Goal: Task Accomplishment & Management: Complete application form

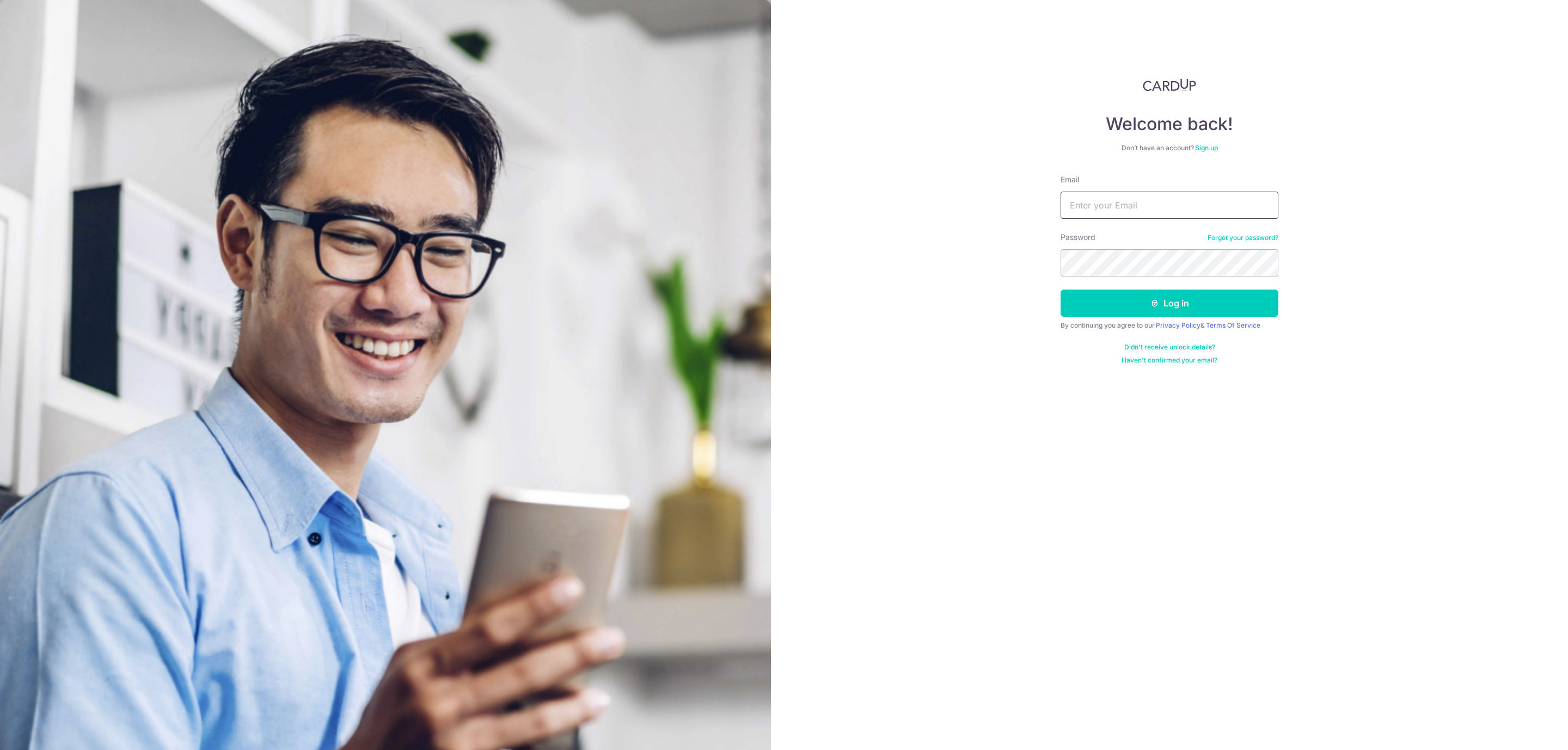
click at [1151, 206] on input "Email" at bounding box center [1170, 204] width 218 height 27
type input "sasbilling@seasonbus.com"
click at [1086, 308] on button "Log in" at bounding box center [1170, 302] width 218 height 27
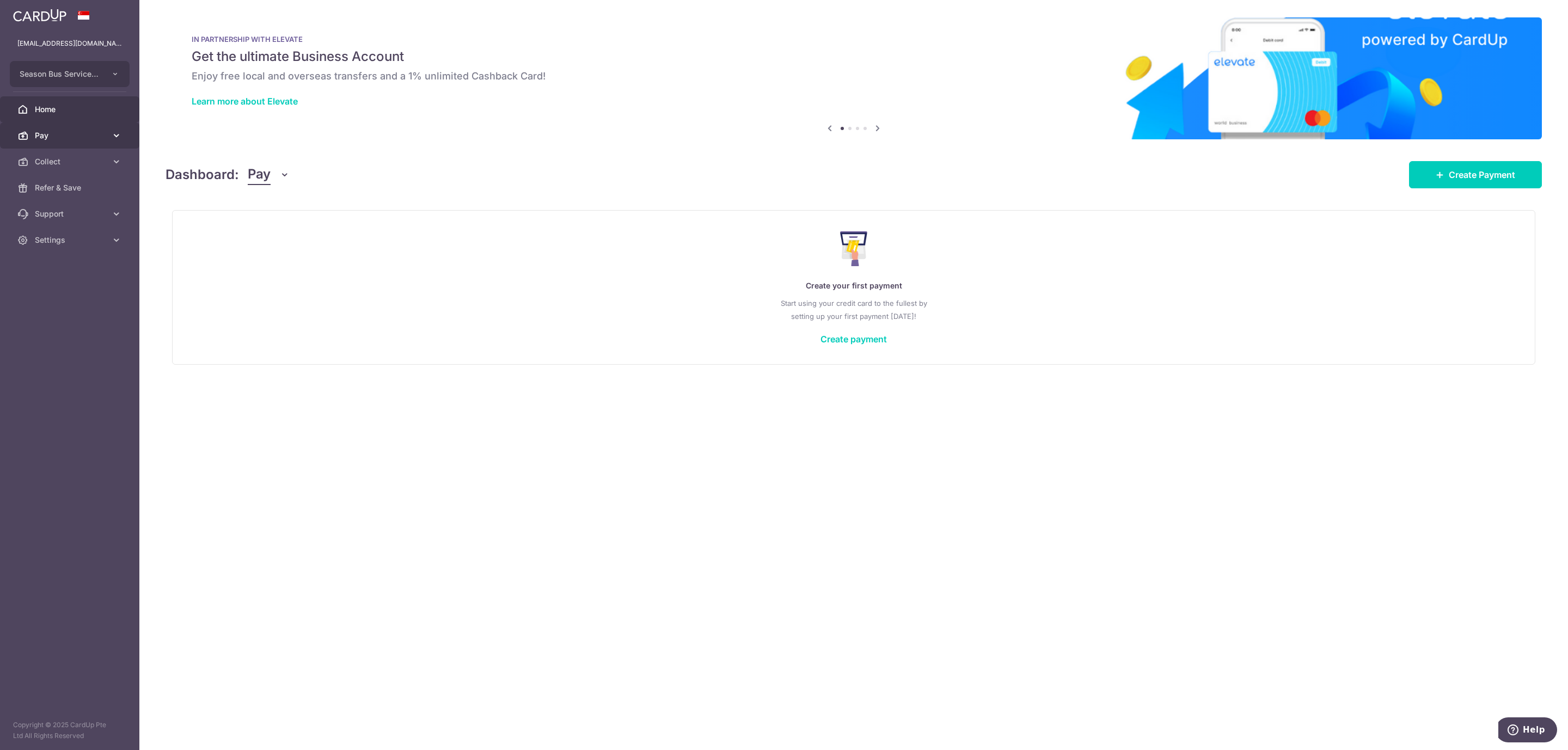
click at [67, 136] on span "Pay" at bounding box center [70, 135] width 71 height 11
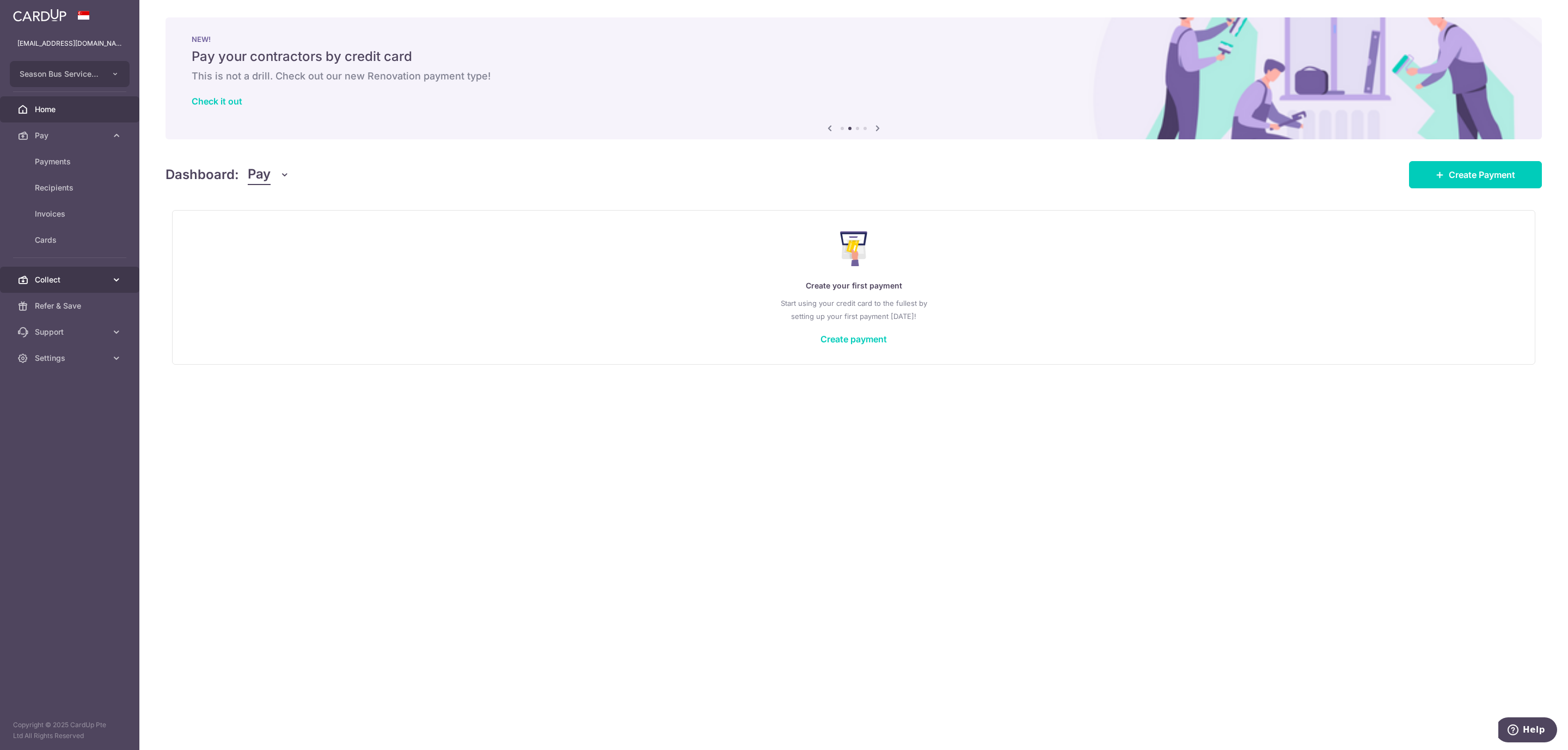
click at [70, 284] on span "Collect" at bounding box center [70, 279] width 71 height 11
click at [70, 353] on span "Payment Requests" at bounding box center [70, 358] width 71 height 11
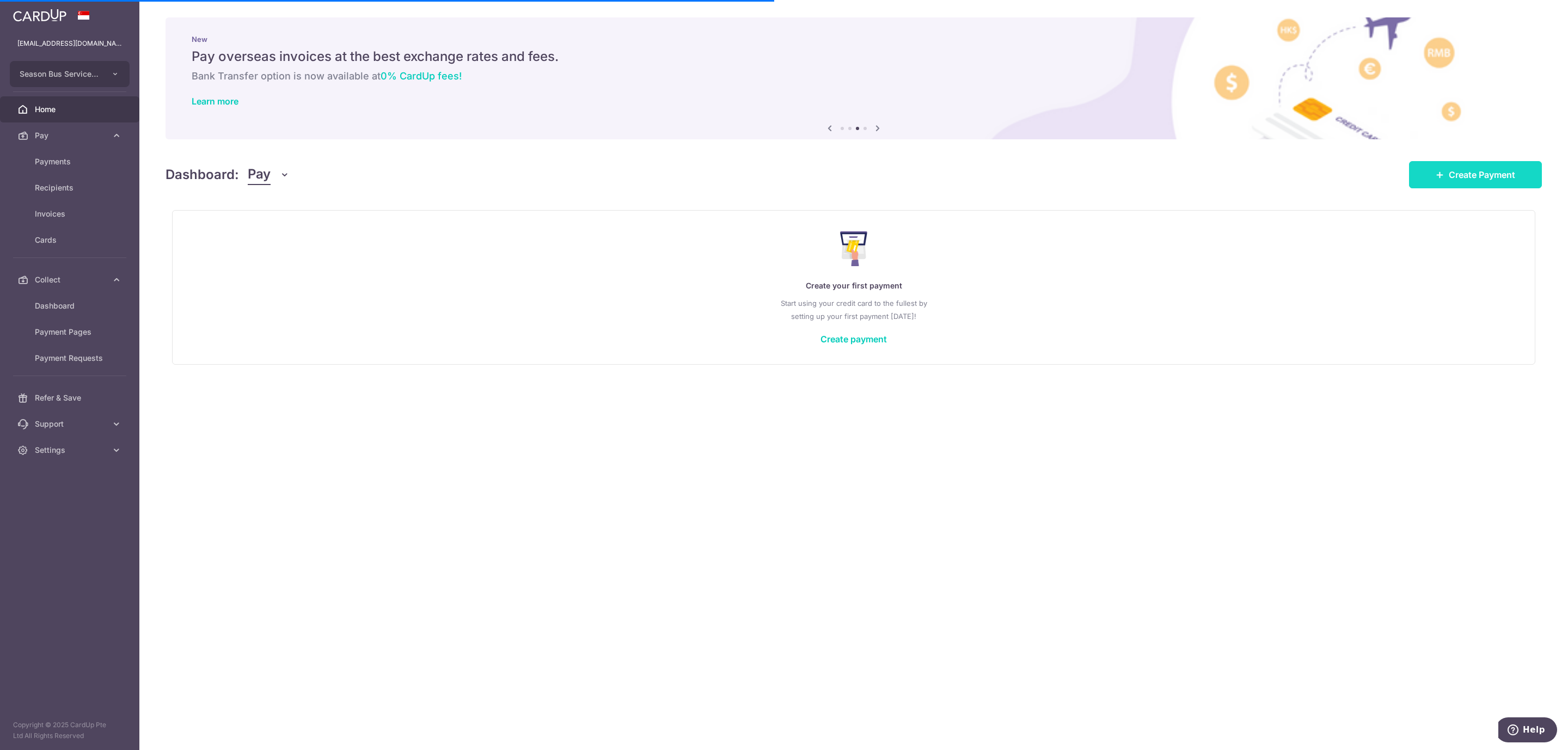
click at [1498, 175] on span "Create Payment" at bounding box center [1481, 174] width 66 height 13
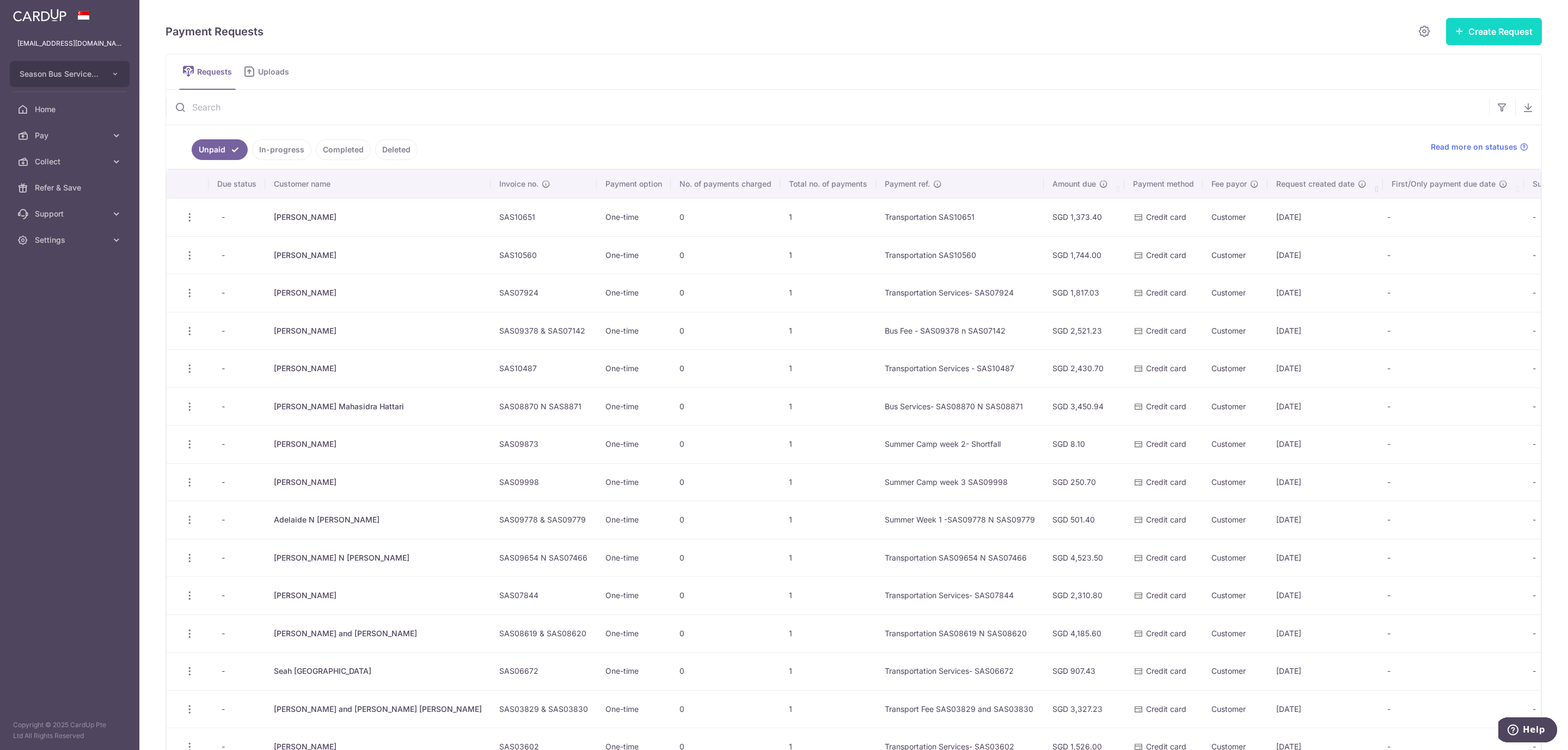
click at [1498, 36] on button "Create Request" at bounding box center [1494, 31] width 96 height 27
click at [1406, 54] on link "Single Request" at bounding box center [1465, 65] width 152 height 26
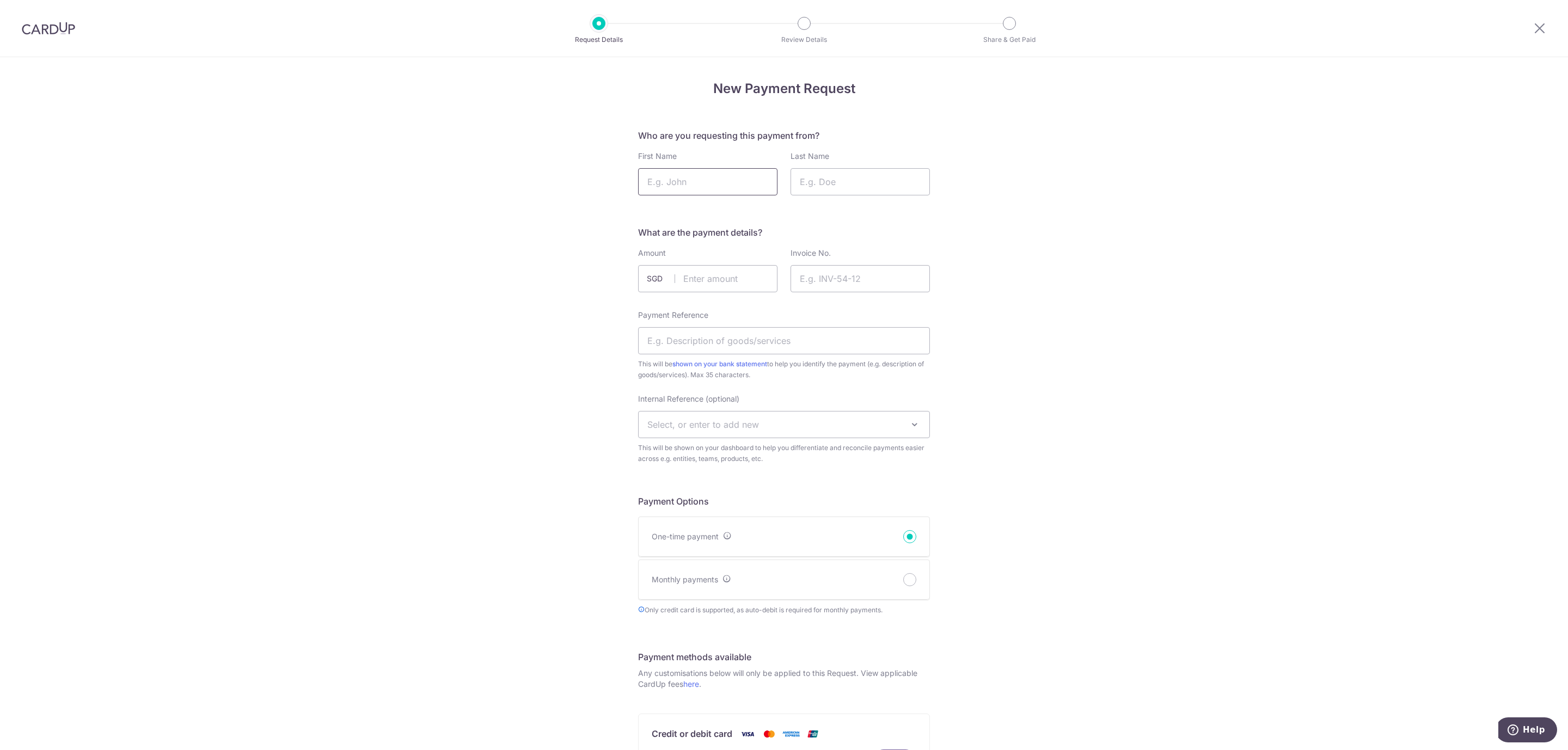
click at [677, 187] on input "First Name" at bounding box center [708, 181] width 140 height 27
type input "[PERSON_NAME]"
click at [830, 173] on input "Last Name" at bounding box center [859, 181] width 140 height 27
type input "Yanh"
click at [729, 280] on input "text" at bounding box center [708, 277] width 140 height 27
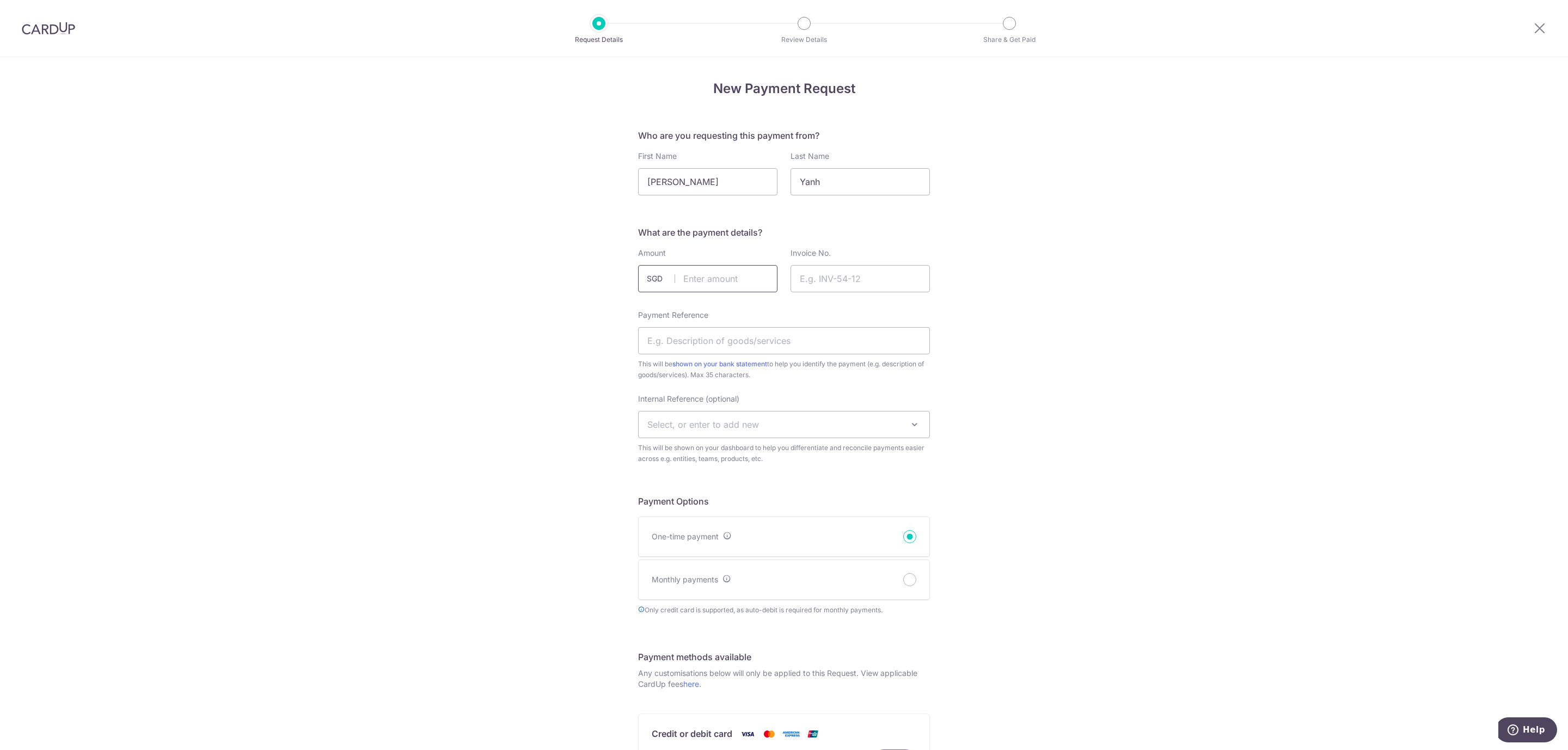
type input "1"
type input "4360.00"
click at [823, 279] on input "Invoice No." at bounding box center [859, 277] width 140 height 27
type input "SAS10455 N SAS10456"
click at [783, 342] on input "Payment Reference" at bounding box center [784, 340] width 291 height 27
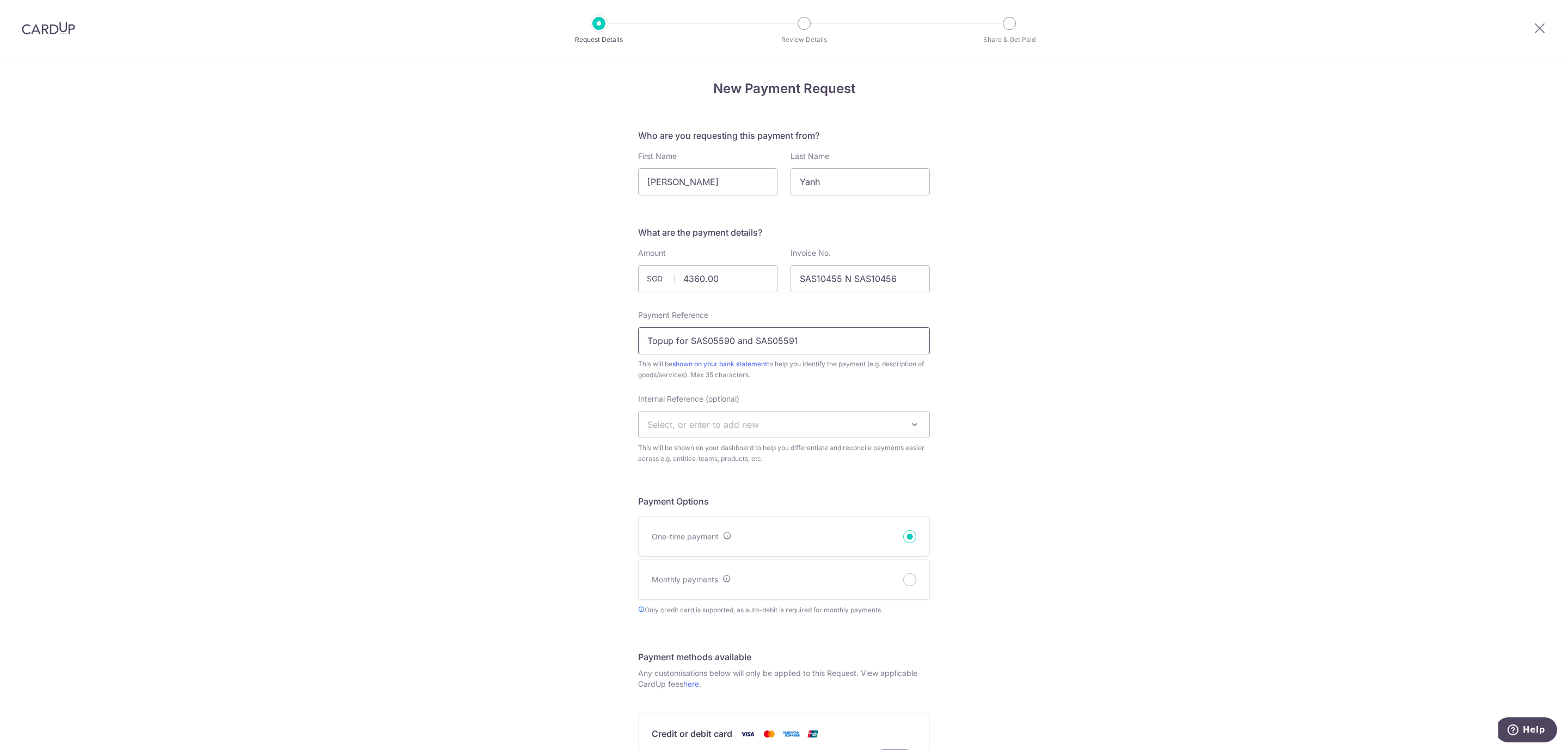
drag, startPoint x: 840, startPoint y: 344, endPoint x: 686, endPoint y: 323, distance: 155.4
click at [686, 323] on div "Payment Reference Topup for SAS05590 and SAS05591 This will be shown on your ba…" at bounding box center [784, 344] width 291 height 70
drag, startPoint x: 1258, startPoint y: 455, endPoint x: 1231, endPoint y: 446, distance: 28.5
click at [1256, 452] on div "New Payment Request Who are you requesting this payment from? First Name [PERSO…" at bounding box center [784, 601] width 1568 height 1089
drag, startPoint x: 802, startPoint y: 343, endPoint x: 384, endPoint y: 284, distance: 422.1
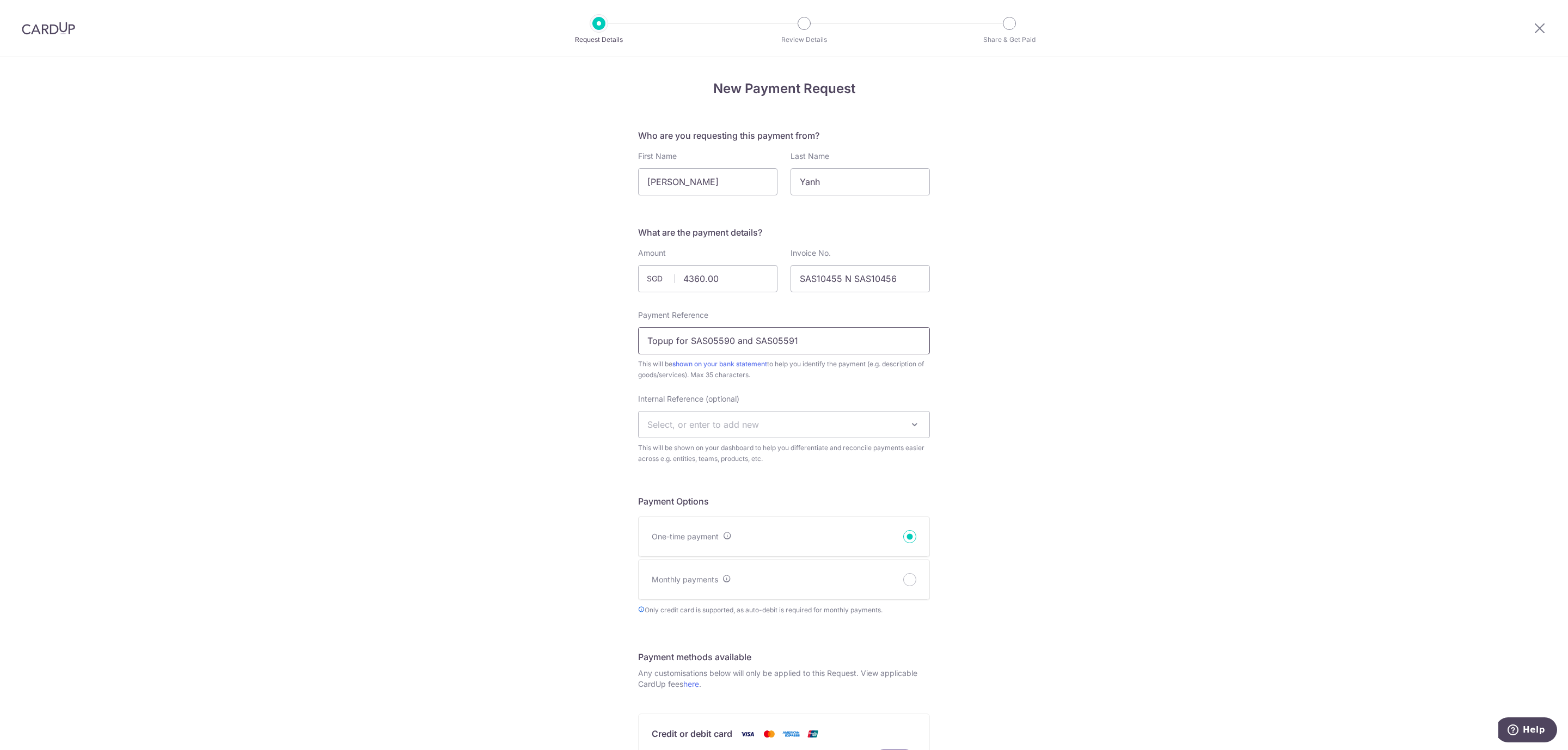
click at [384, 284] on div "New Payment Request Who are you requesting this payment from? First Name [PERSO…" at bounding box center [784, 601] width 1568 height 1089
type input "T"
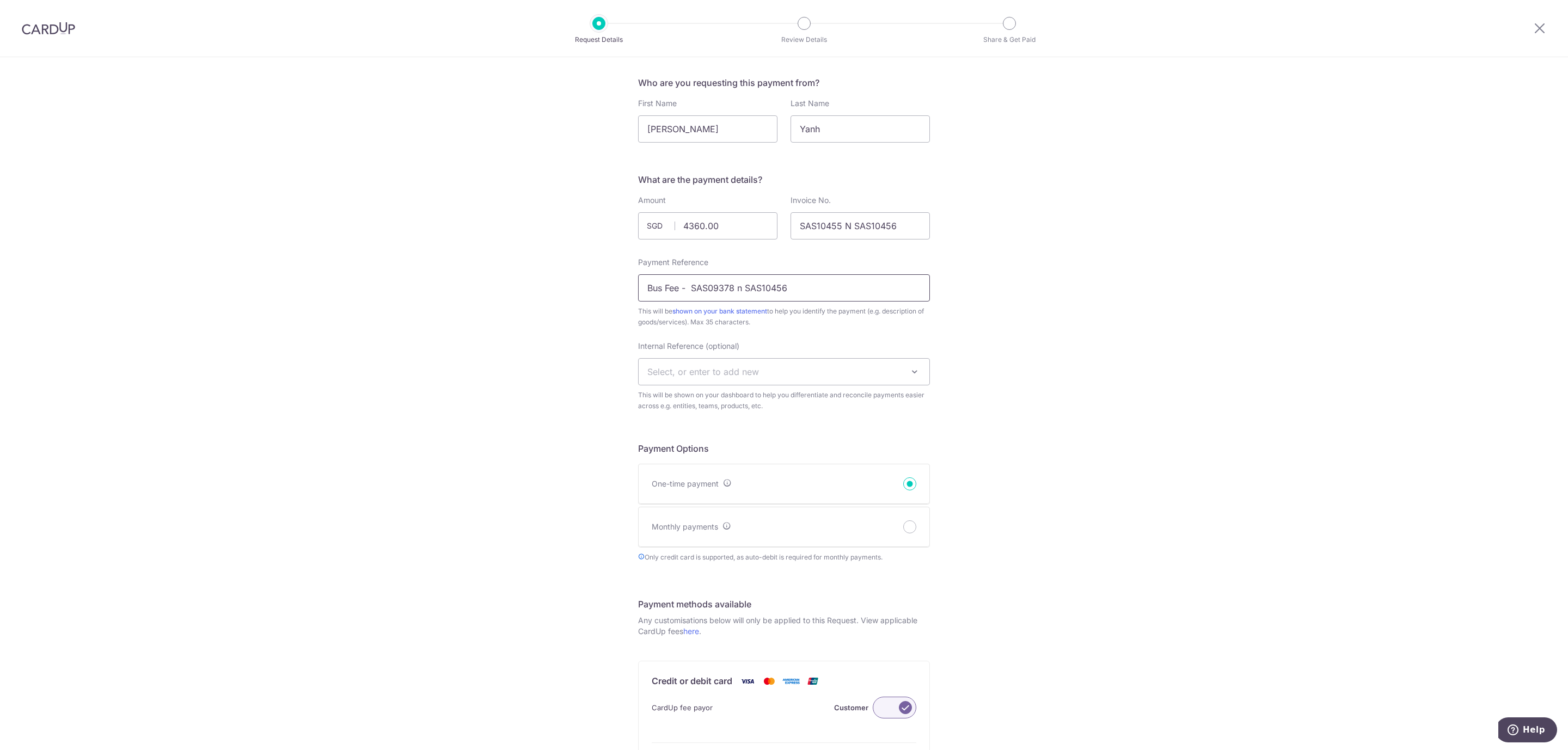
scroll to position [81, 0]
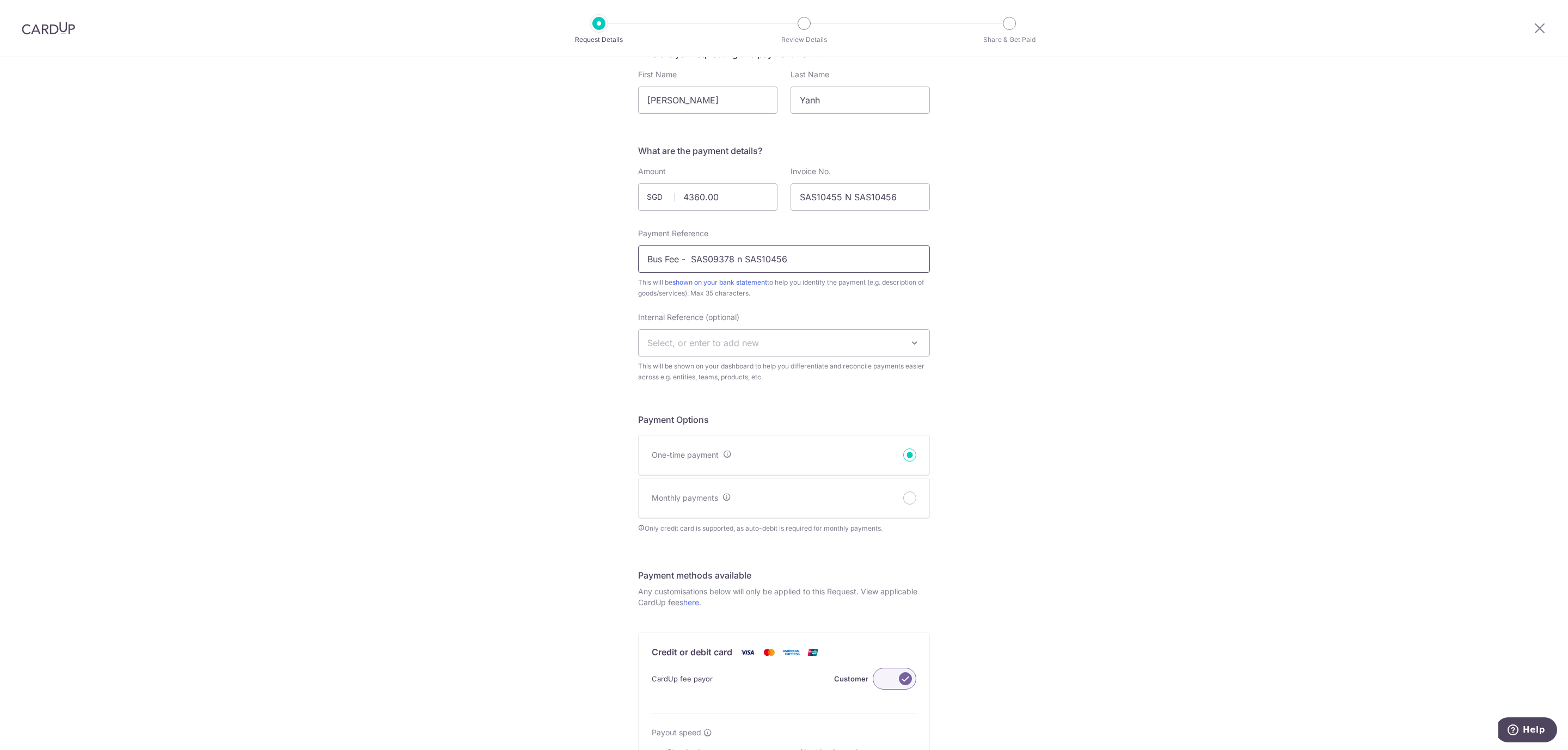
click at [728, 258] on input "Bus Fee - SAS09378 n SAS10456" at bounding box center [784, 259] width 291 height 27
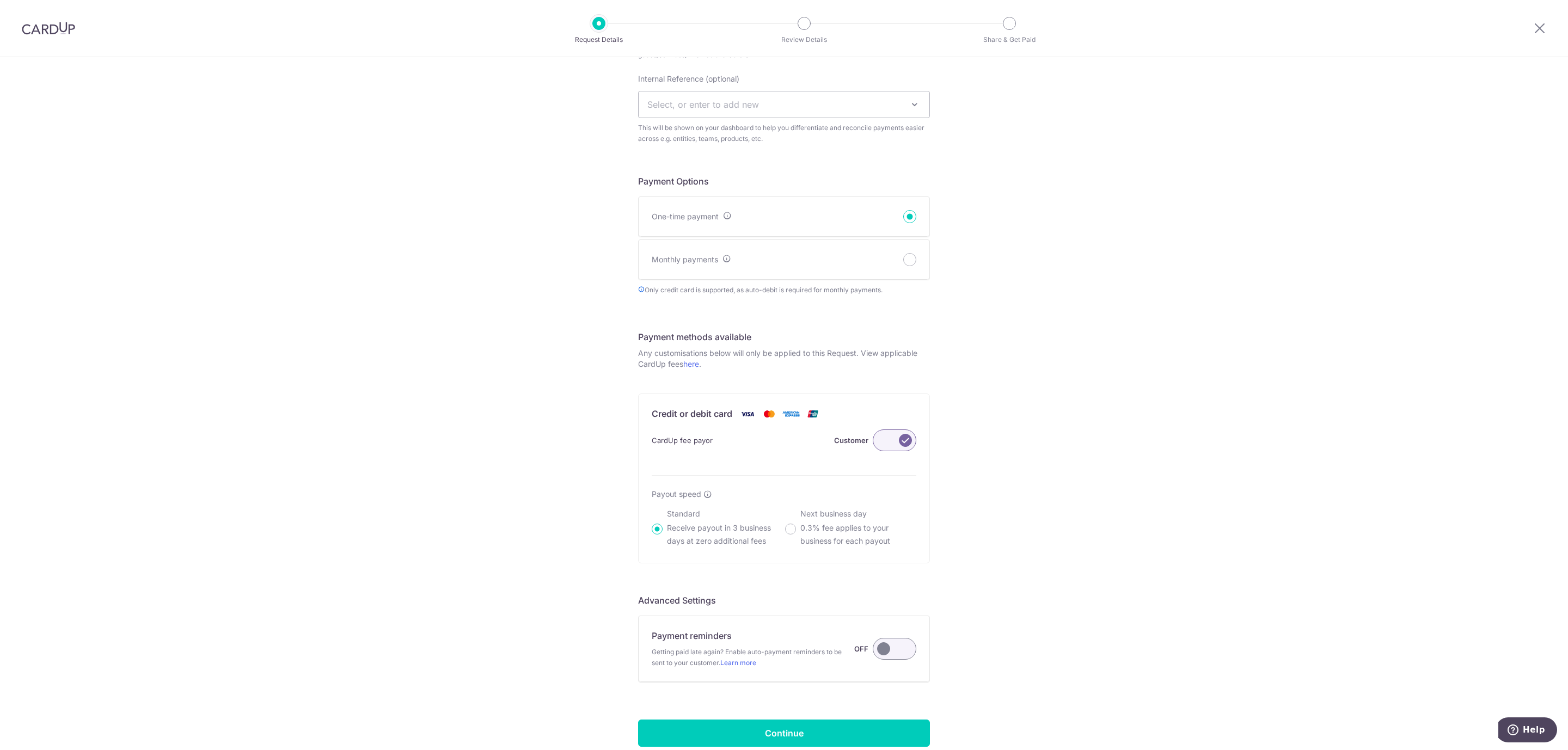
scroll to position [399, 0]
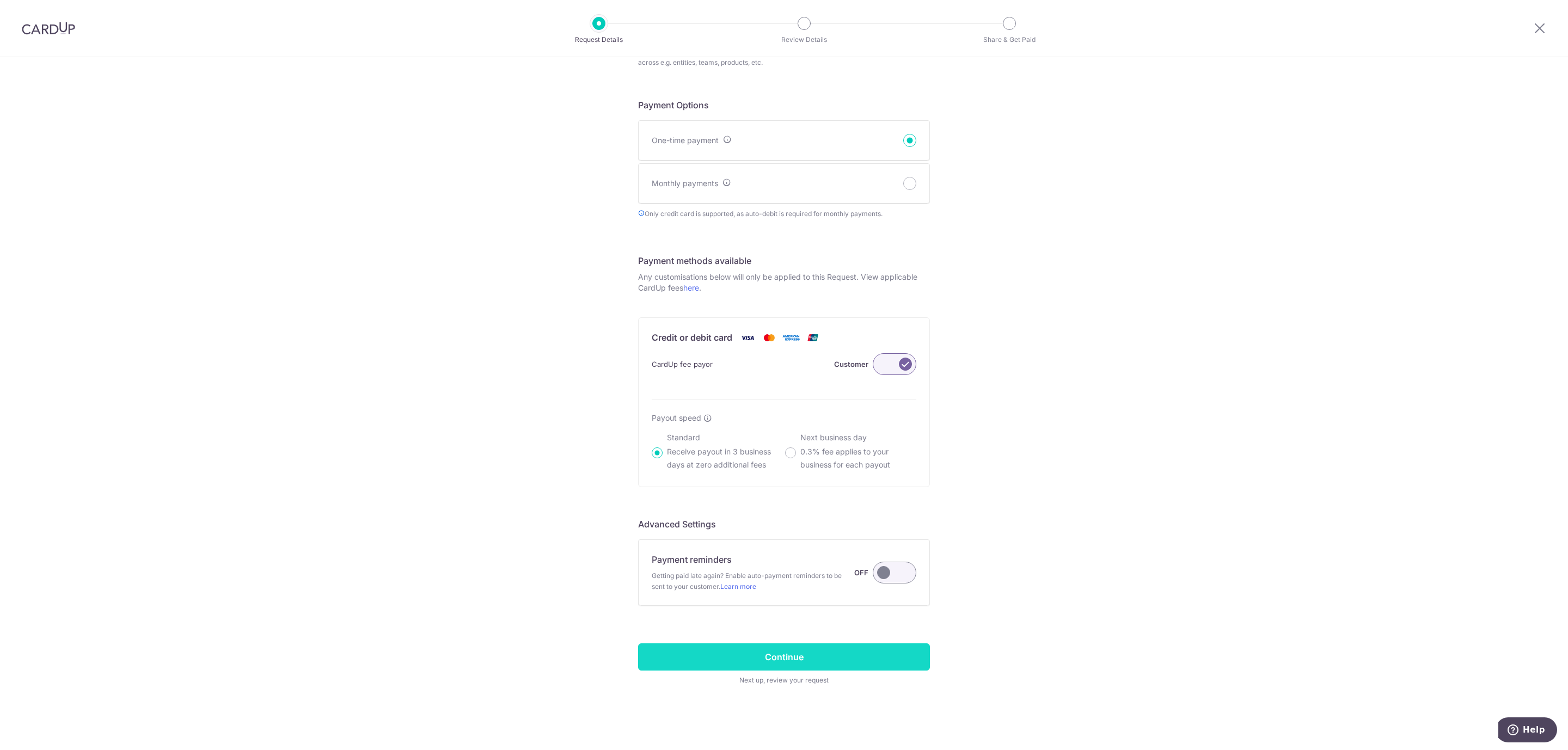
type input "Bus Fee - SAS10455 n SAS10456"
drag, startPoint x: 774, startPoint y: 662, endPoint x: 801, endPoint y: 650, distance: 29.5
click at [774, 661] on input "Continue" at bounding box center [784, 656] width 291 height 27
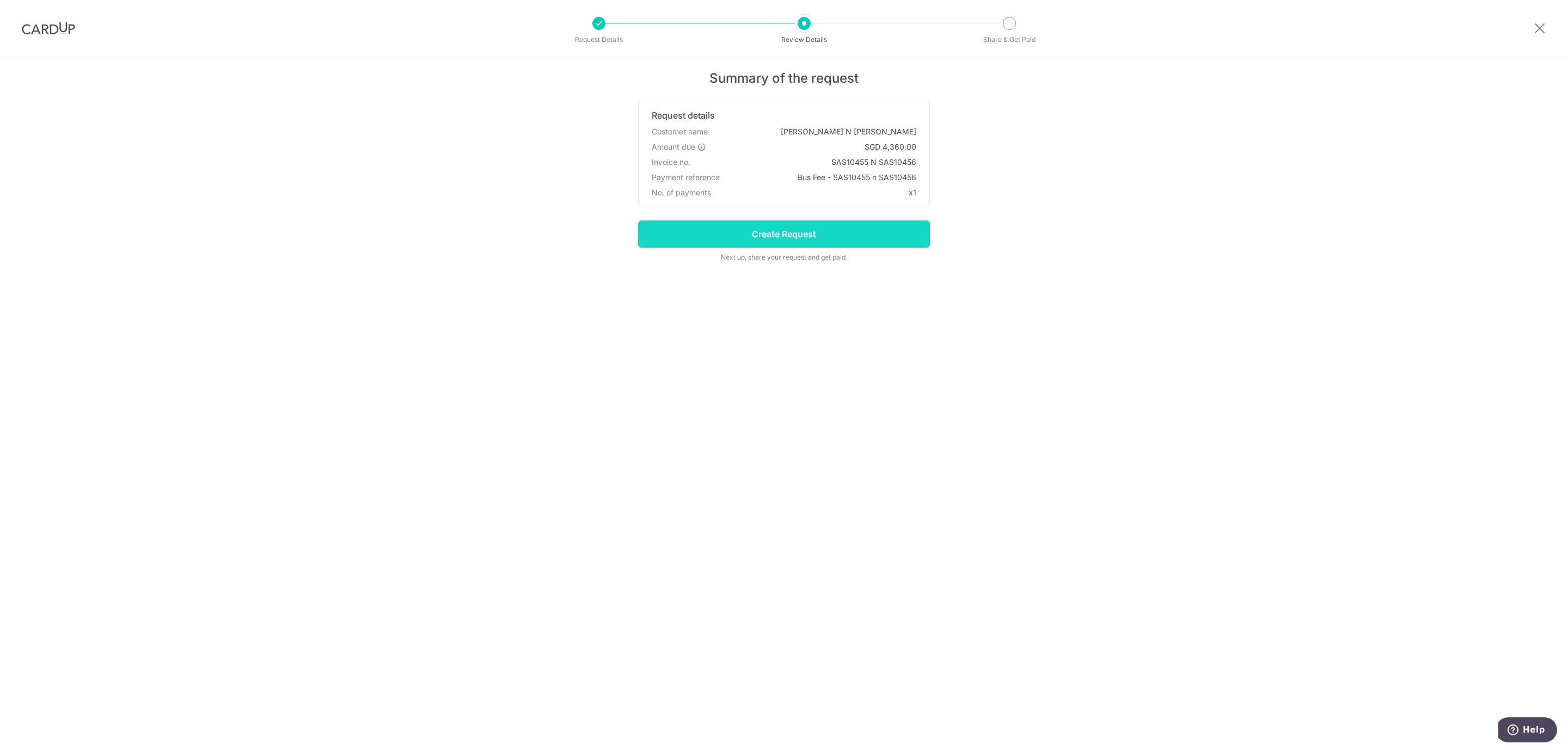
click at [807, 235] on input "Create Request" at bounding box center [784, 233] width 291 height 27
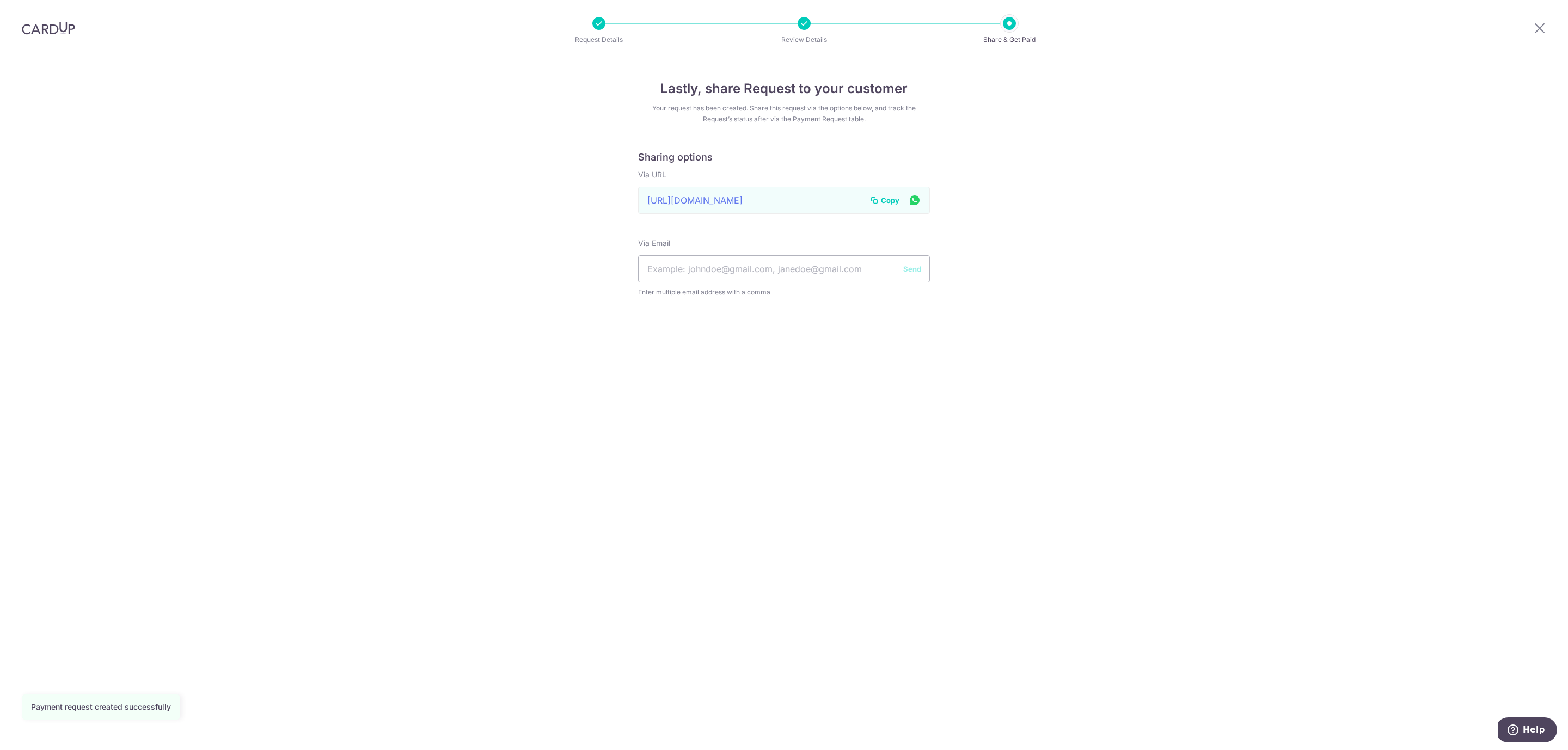
click at [885, 201] on span "Copy" at bounding box center [890, 200] width 19 height 11
click at [1540, 25] on icon at bounding box center [1538, 28] width 13 height 14
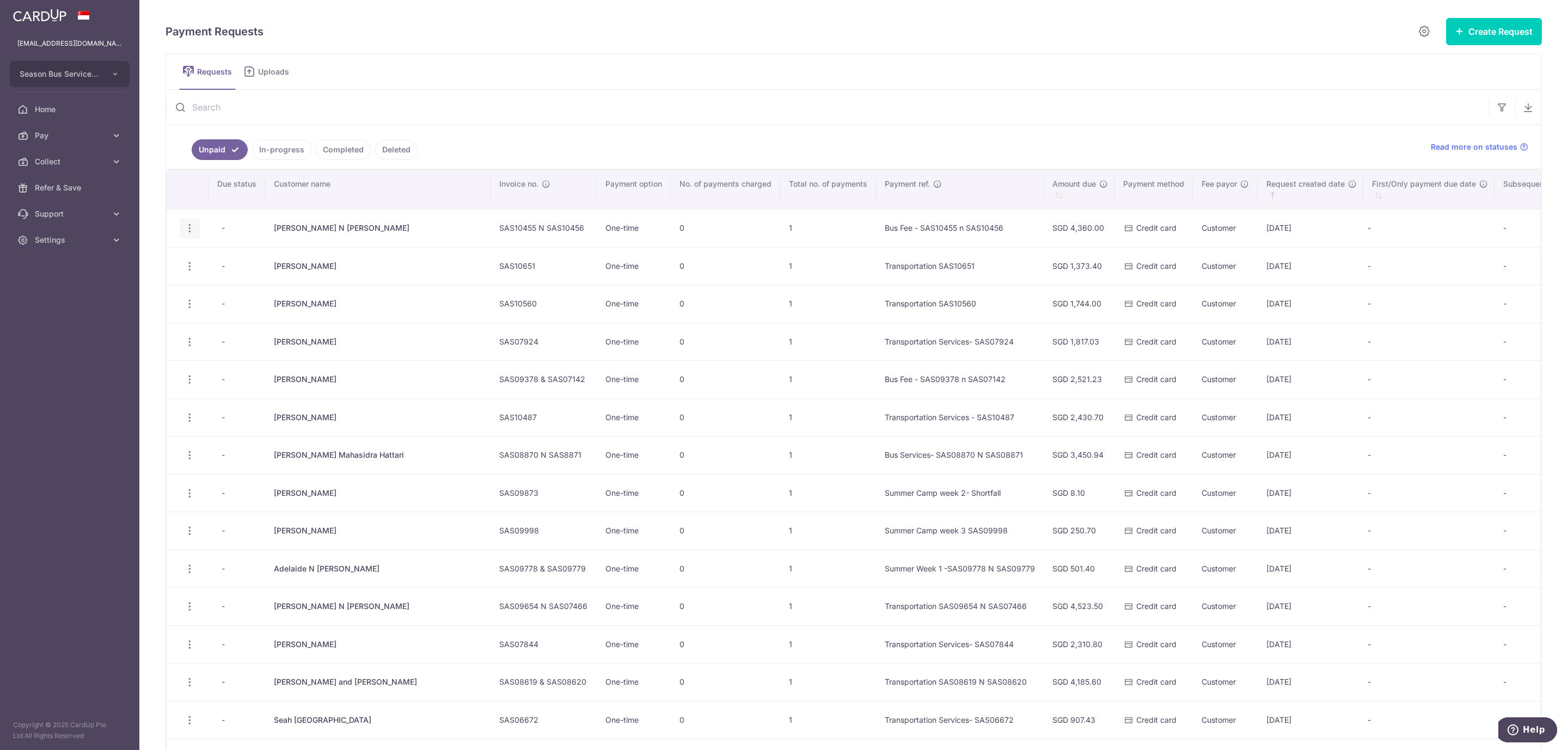
click at [188, 229] on icon "button" at bounding box center [190, 229] width 12 height 12
click at [270, 263] on span "Update Request" at bounding box center [245, 258] width 68 height 13
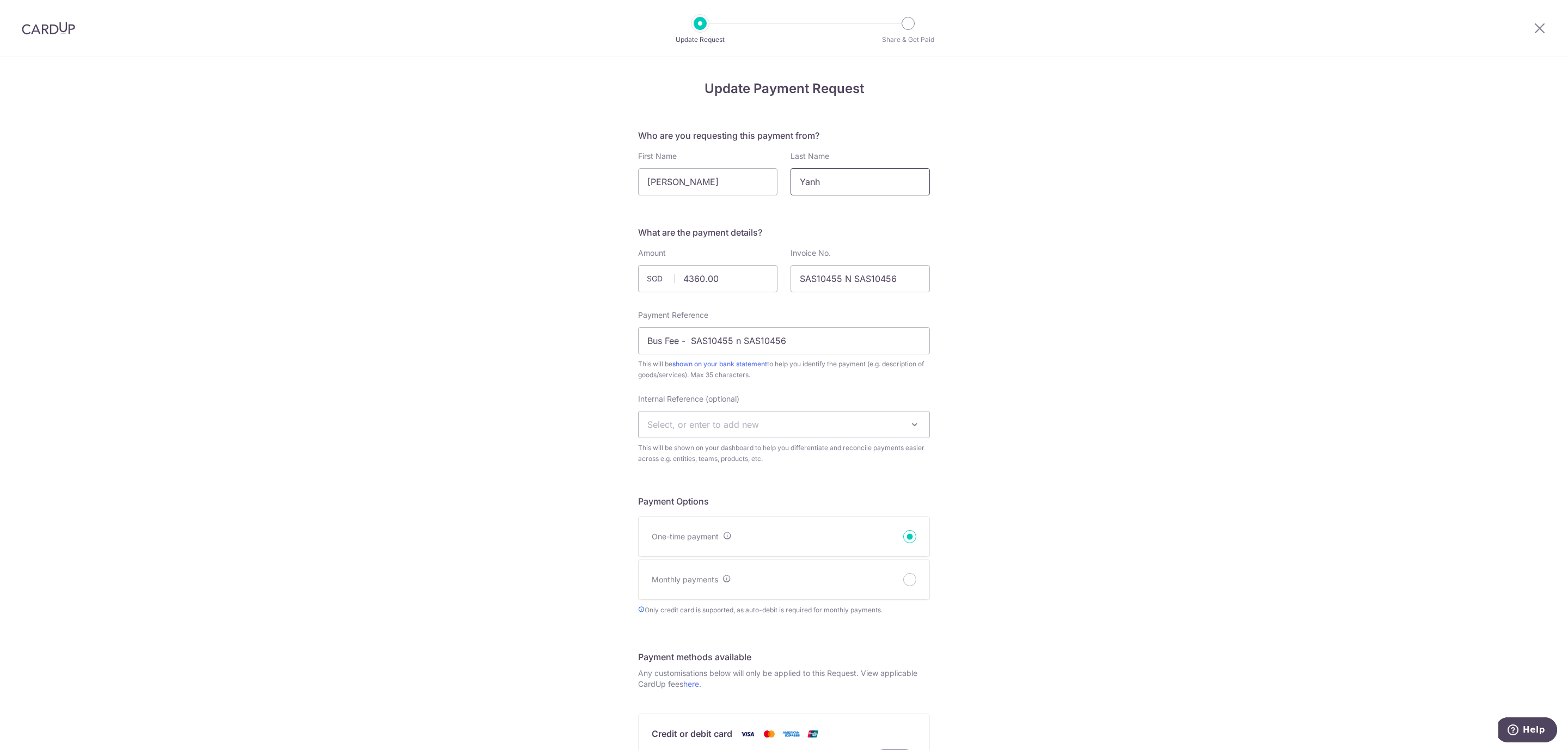
click at [846, 184] on input "Yanh" at bounding box center [859, 181] width 140 height 27
type input "Yang"
click at [1039, 301] on div "Update Payment Request Who are you requesting this payment from? First Name Eme…" at bounding box center [784, 594] width 1568 height 1074
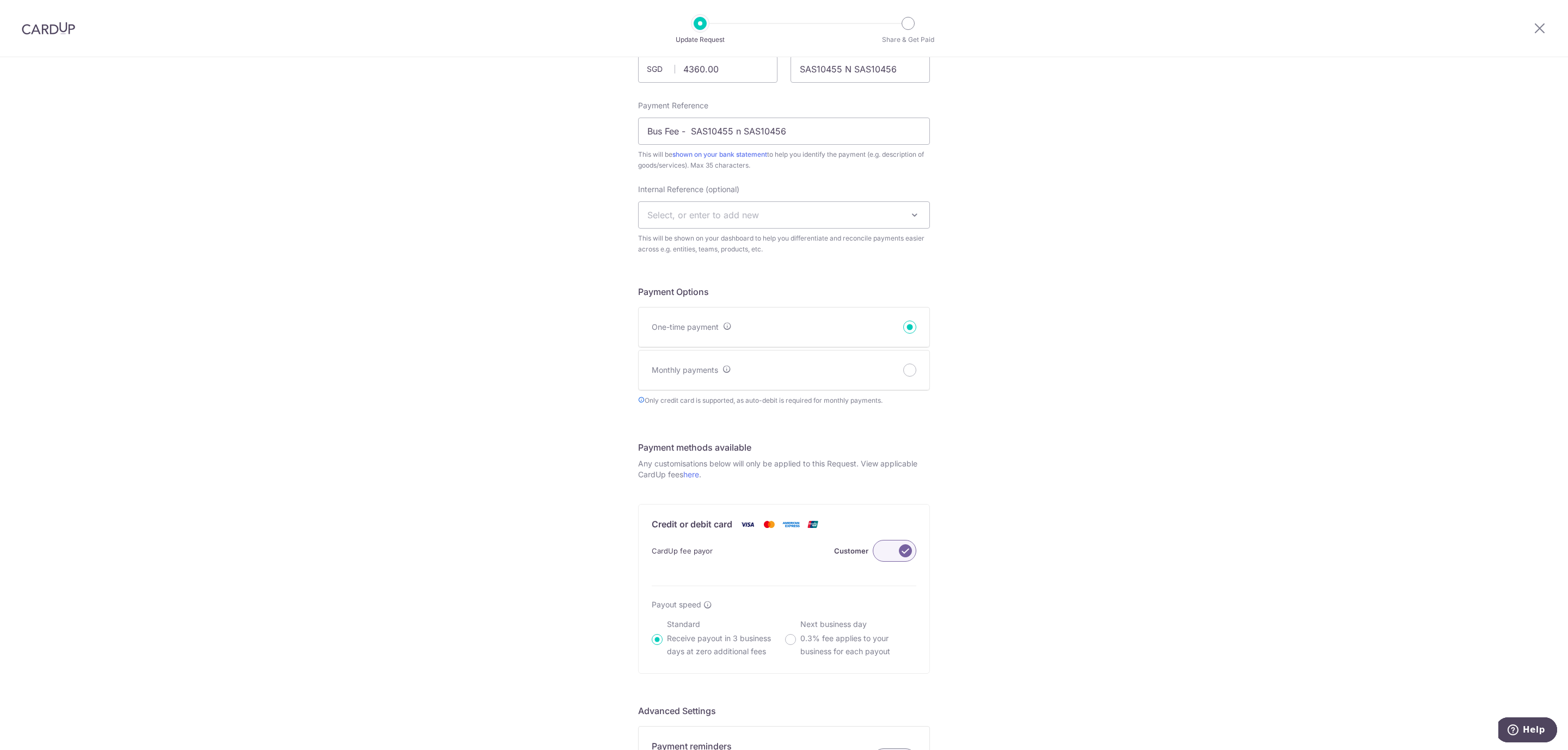
scroll to position [384, 0]
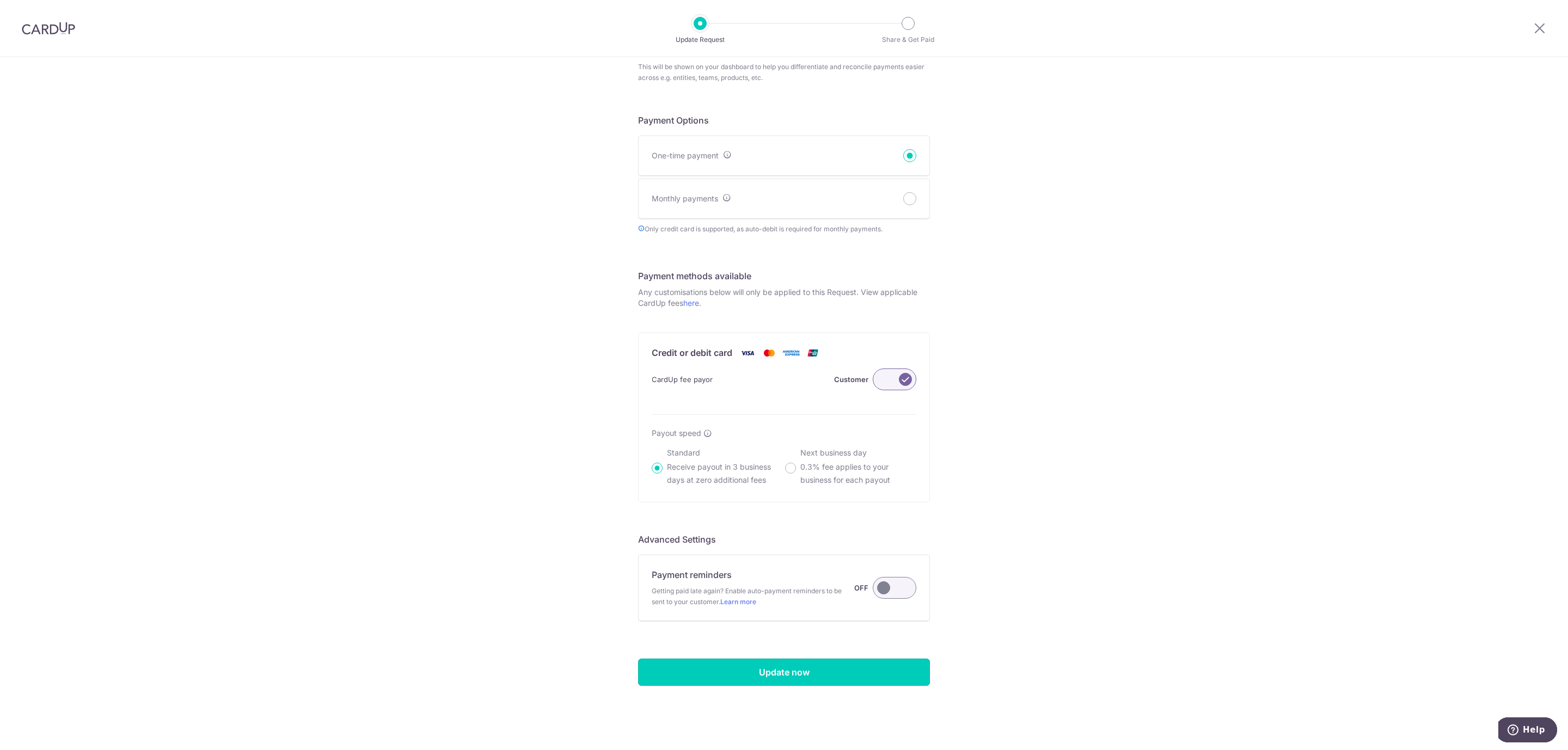
drag, startPoint x: 753, startPoint y: 663, endPoint x: 840, endPoint y: 538, distance: 152.3
click at [753, 662] on input "Update now" at bounding box center [784, 671] width 291 height 27
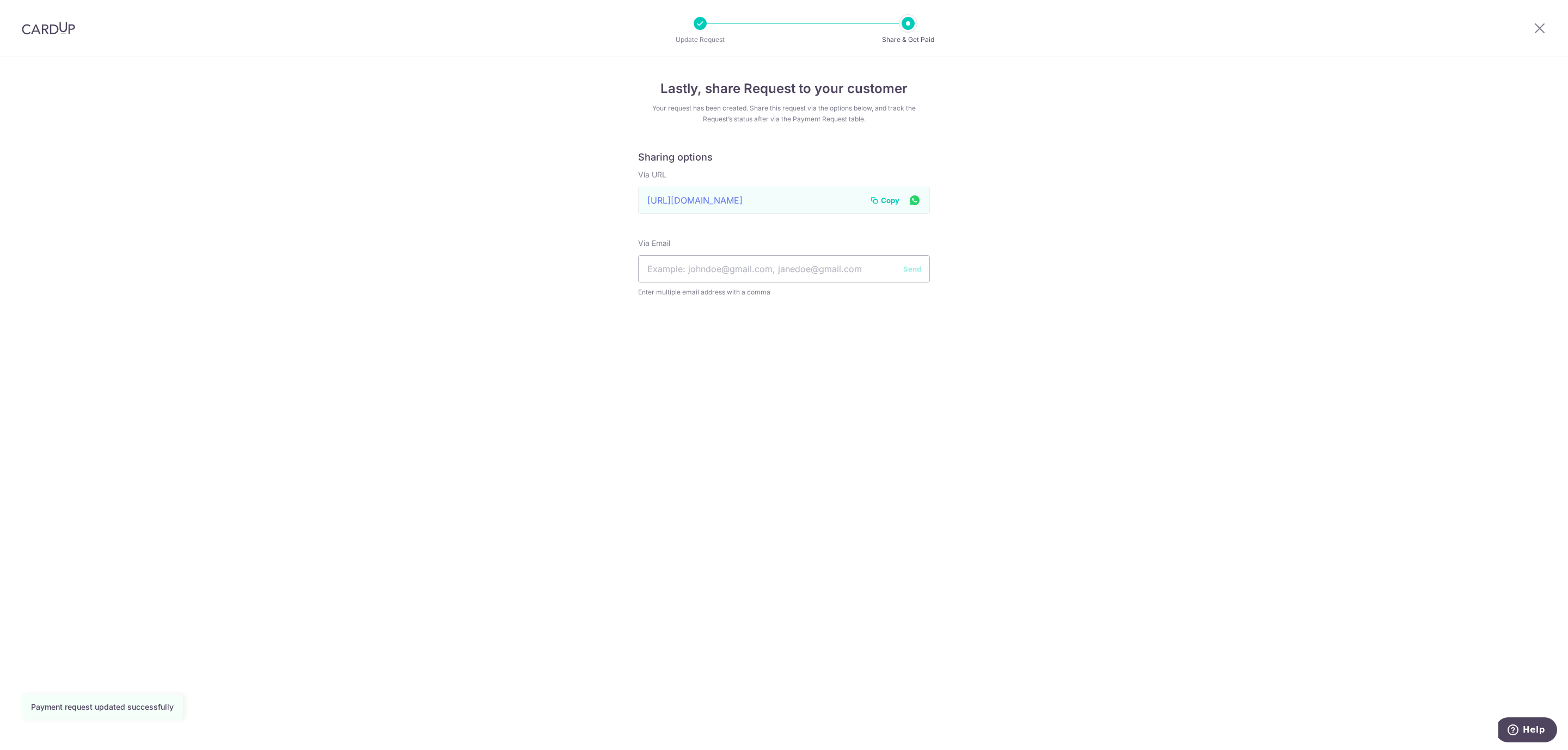
click at [885, 195] on span "Copy" at bounding box center [890, 200] width 19 height 11
